Goal: Task Accomplishment & Management: Manage account settings

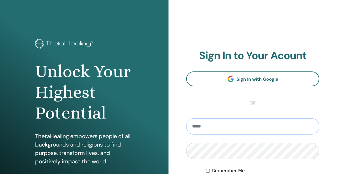
click at [202, 128] on input "email" at bounding box center [252, 127] width 133 height 16
type input "**********"
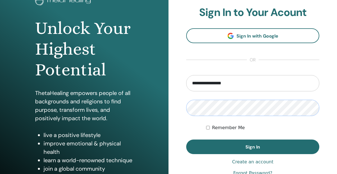
scroll to position [48, 0]
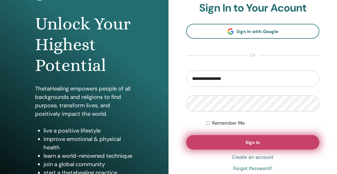
click at [251, 145] on span "Sign In" at bounding box center [252, 143] width 15 height 6
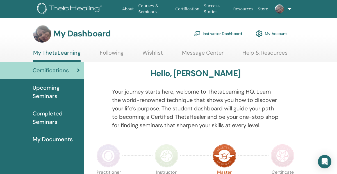
click at [225, 33] on link "Instructor Dashboard" at bounding box center [218, 34] width 48 height 12
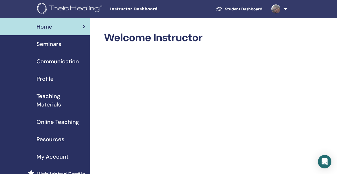
click at [56, 44] on span "Seminars" at bounding box center [49, 44] width 25 height 8
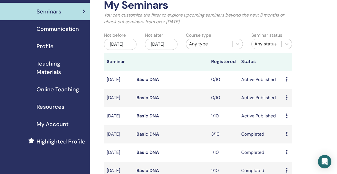
scroll to position [41, 0]
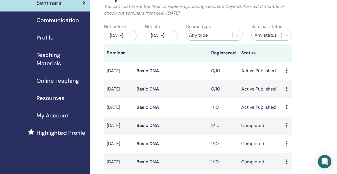
click at [285, 113] on td "Preview Edit Attendees Cancel" at bounding box center [287, 108] width 9 height 18
click at [287, 110] on icon at bounding box center [287, 107] width 2 height 4
click at [292, 136] on link "Attendees" at bounding box center [292, 136] width 21 height 6
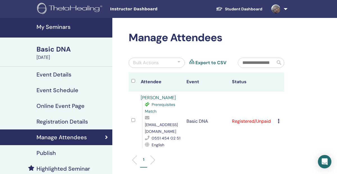
click at [279, 119] on icon at bounding box center [279, 121] width 2 height 4
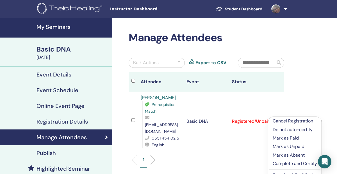
click at [281, 123] on p "Cancel Registration" at bounding box center [295, 121] width 44 height 7
